Goal: Task Accomplishment & Management: Manage account settings

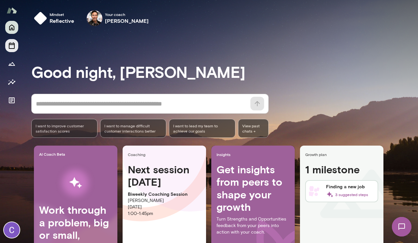
click at [10, 48] on icon "Sessions" at bounding box center [12, 45] width 6 height 7
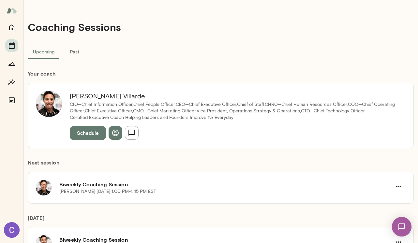
scroll to position [1, 0]
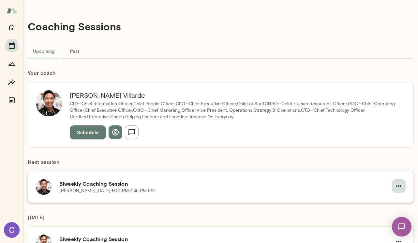
click at [398, 186] on icon "button" at bounding box center [398, 185] width 5 height 1
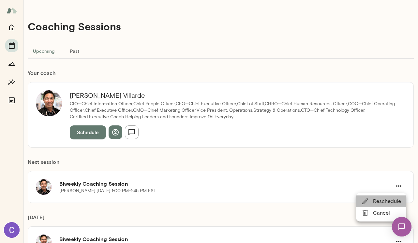
click at [384, 200] on span "Reschedule" at bounding box center [387, 201] width 28 height 8
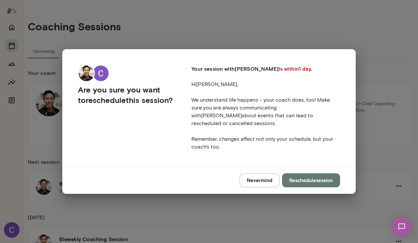
click at [326, 175] on button "Reschedule session" at bounding box center [311, 180] width 58 height 14
